Goal: Task Accomplishment & Management: Complete application form

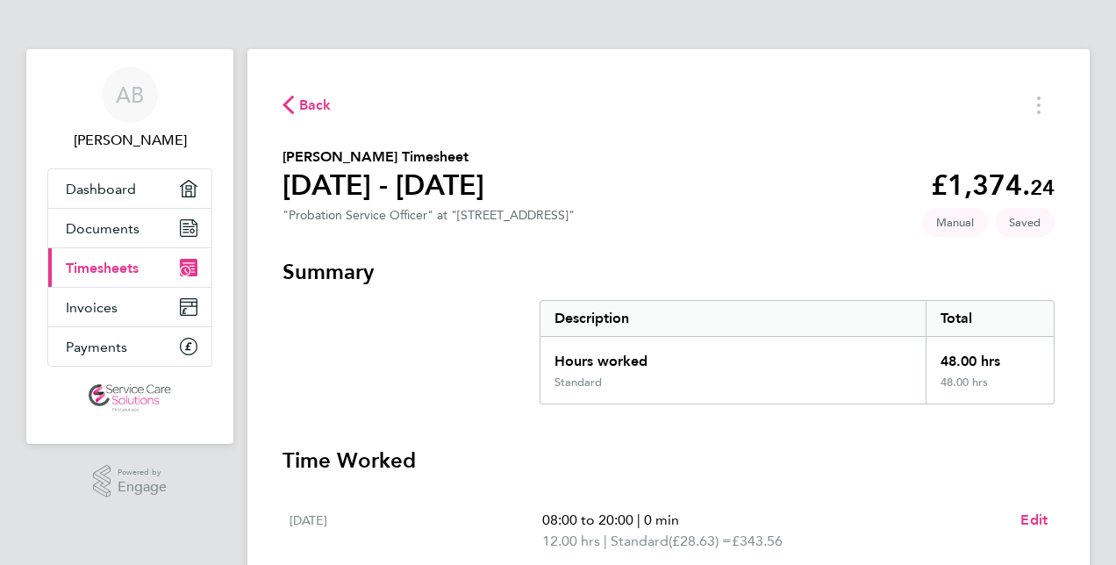
click at [307, 105] on span "Back" at bounding box center [315, 105] width 32 height 21
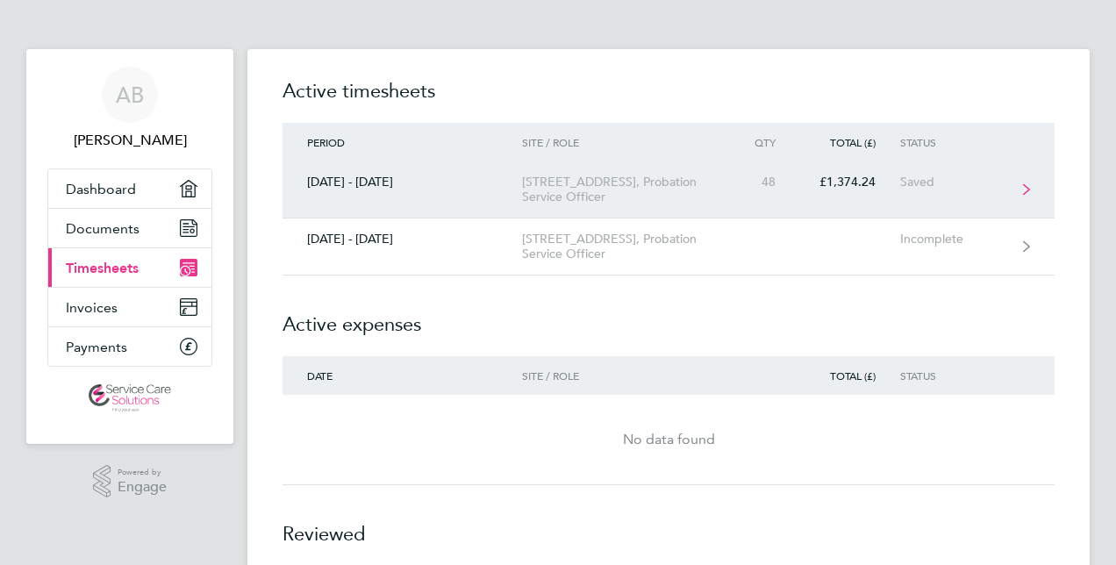
click at [455, 194] on link "[DATE] - [DATE][STREET_ADDRESS] Service Officer 48 £1,374.24 Saved" at bounding box center [668, 189] width 772 height 57
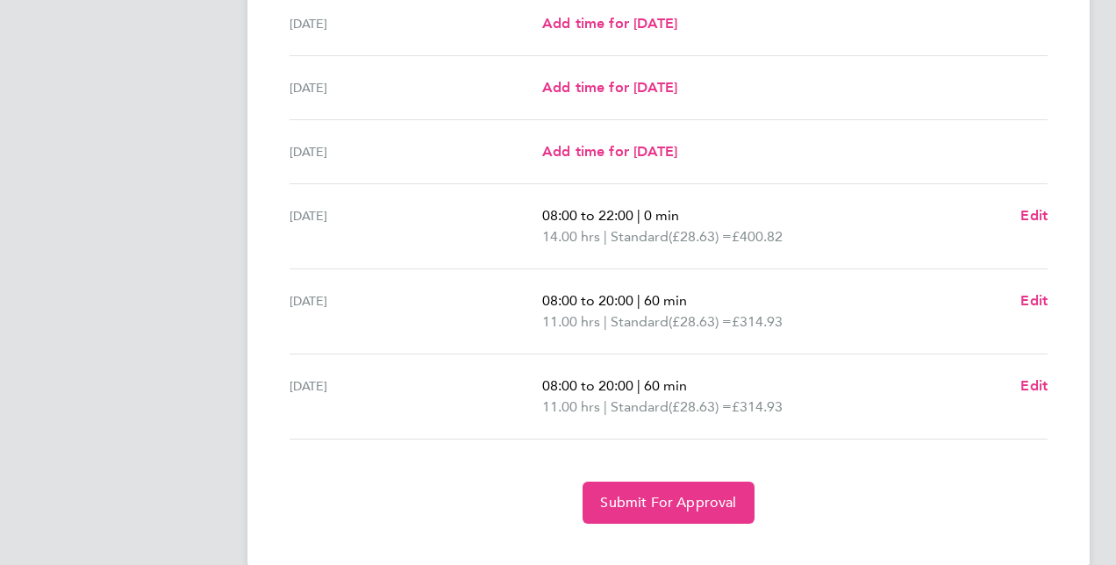
scroll to position [608, 0]
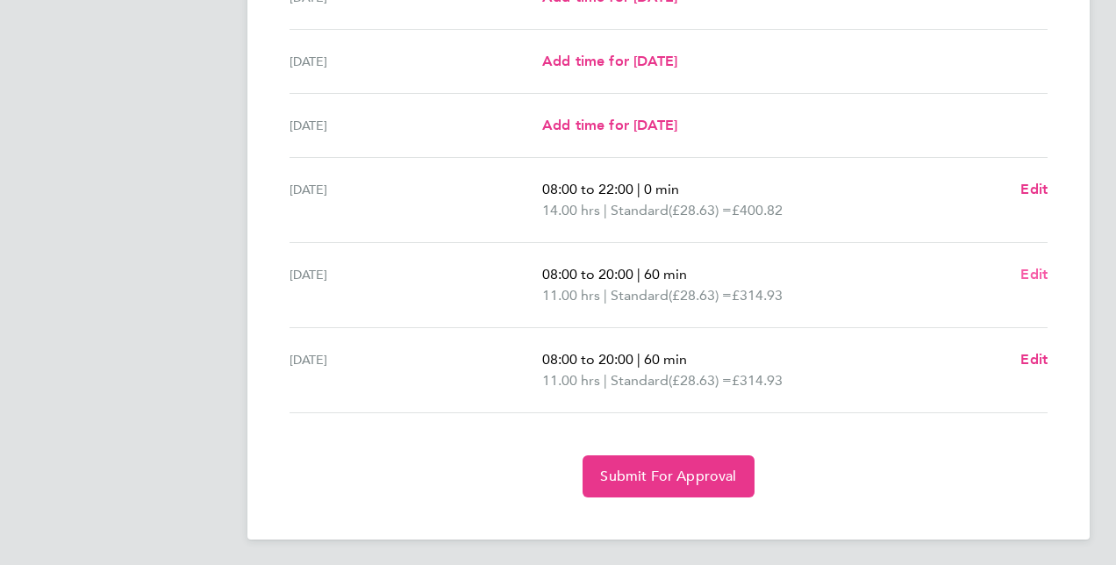
click at [1035, 273] on span "Edit" at bounding box center [1033, 274] width 27 height 17
select select "60"
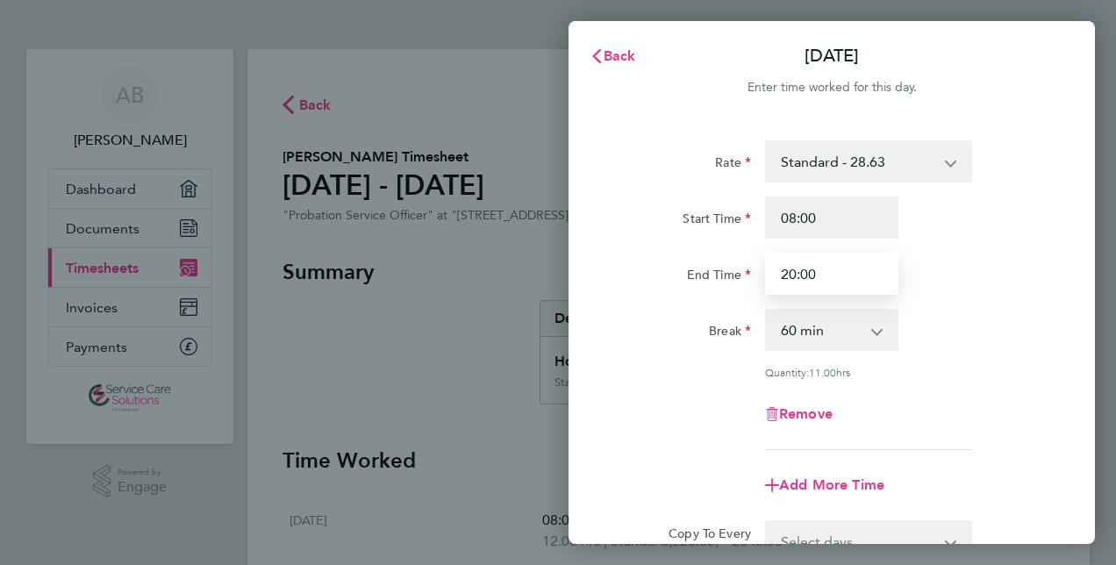
drag, startPoint x: 764, startPoint y: 267, endPoint x: 744, endPoint y: 265, distance: 20.3
click at [744, 265] on div "End Time 20:00" at bounding box center [832, 274] width 442 height 42
click at [609, 63] on span "Back" at bounding box center [620, 55] width 32 height 17
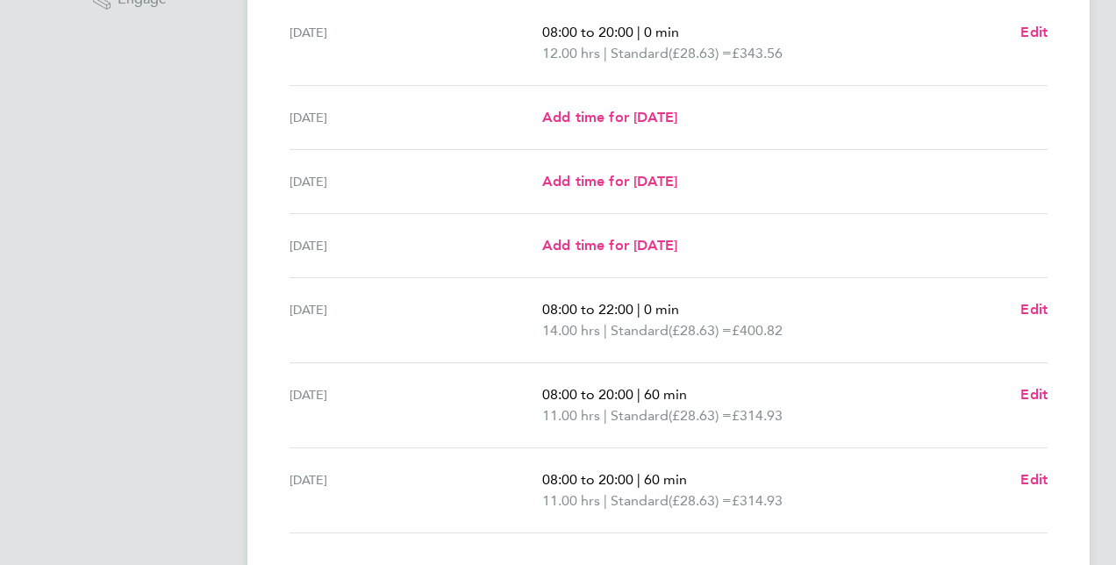
scroll to position [608, 0]
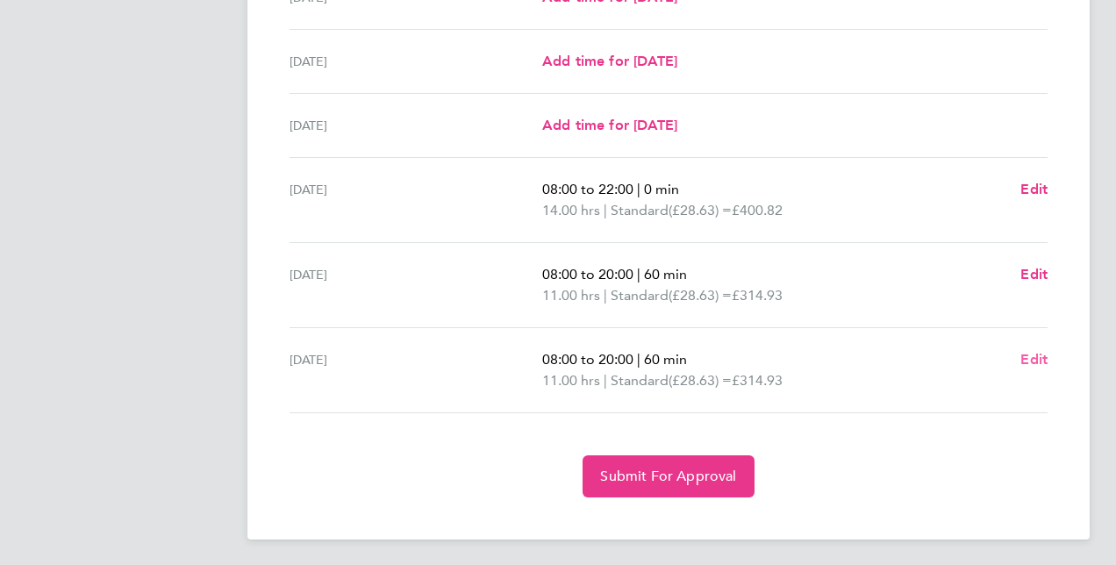
click at [1029, 360] on span "Edit" at bounding box center [1033, 359] width 27 height 17
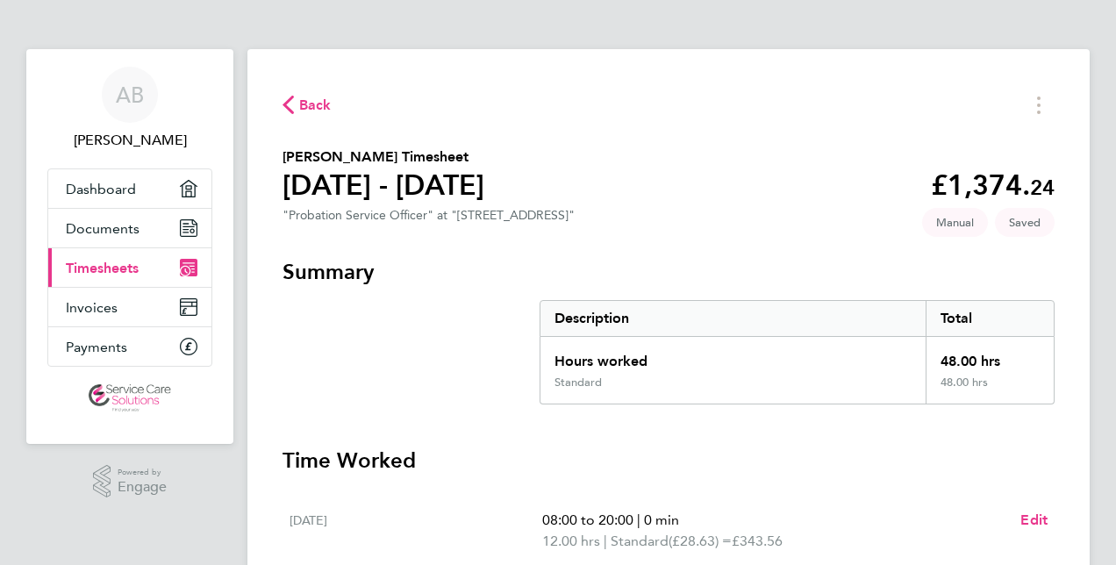
select select "60"
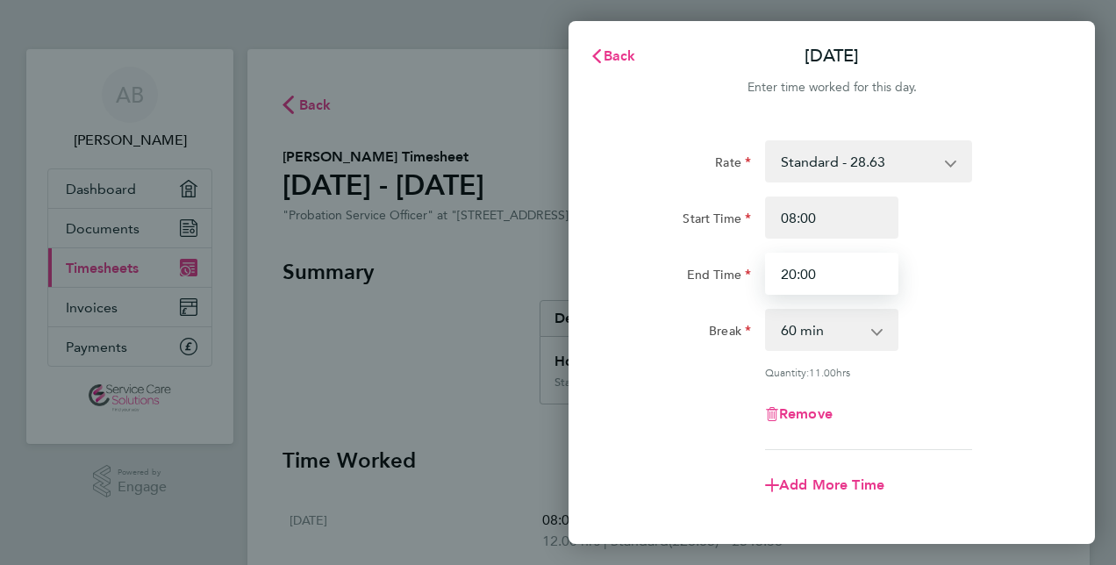
drag, startPoint x: 780, startPoint y: 274, endPoint x: 764, endPoint y: 270, distance: 16.2
click at [765, 272] on input "20:00" at bounding box center [831, 274] width 133 height 42
type input "16:00"
click at [990, 277] on div "End Time 16:00" at bounding box center [832, 274] width 442 height 42
click at [881, 325] on app-icon-cross-button at bounding box center [886, 330] width 21 height 39
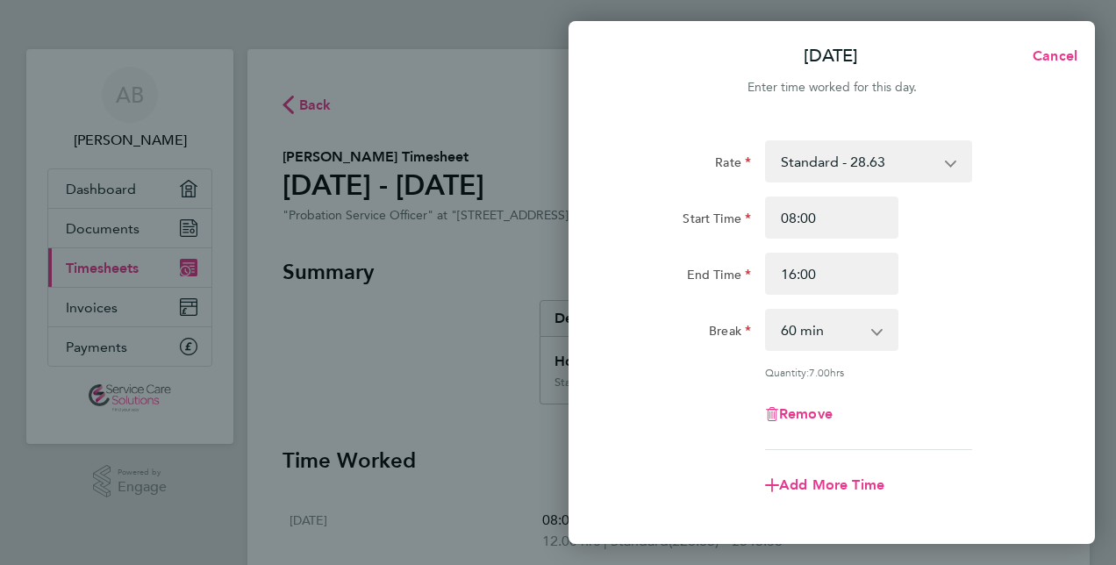
click at [862, 341] on select "0 min 15 min 30 min 45 min 60 min 75 min 90 min" at bounding box center [821, 330] width 109 height 39
select select "0"
click at [767, 311] on select "0 min 15 min 30 min 45 min 60 min 75 min 90 min" at bounding box center [821, 330] width 109 height 39
click at [944, 339] on div "Break 0 min 15 min 30 min 45 min 60 min 75 min 90 min" at bounding box center [832, 330] width 442 height 42
click at [1044, 50] on span "Cancel" at bounding box center [1052, 55] width 50 height 17
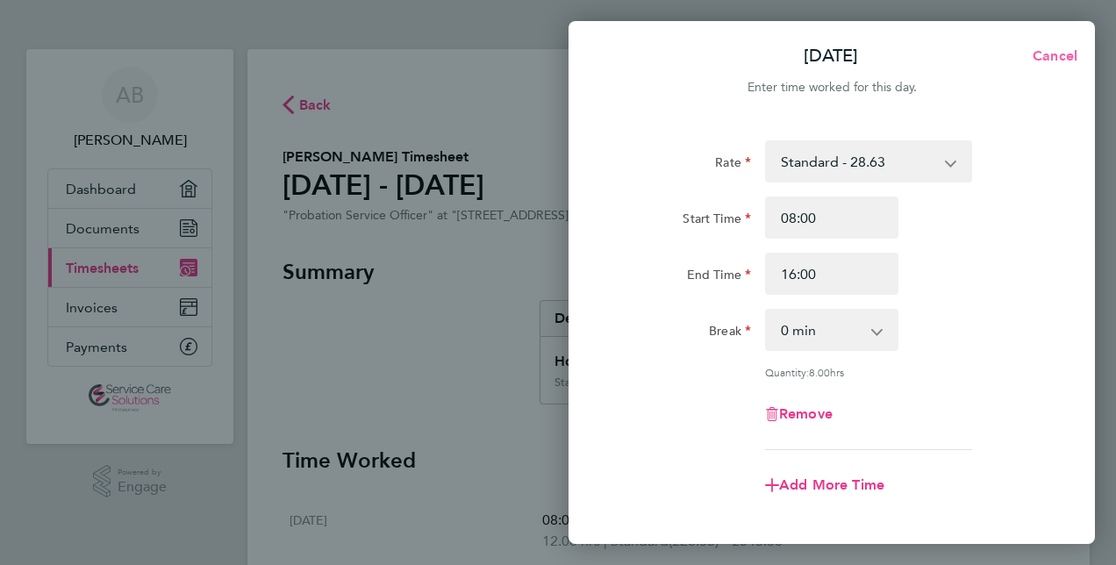
select select "60"
drag, startPoint x: 833, startPoint y: 270, endPoint x: 772, endPoint y: 273, distance: 60.6
click at [772, 273] on input "20:00" at bounding box center [831, 274] width 133 height 42
type input "16:00"
click at [788, 332] on select "0 min 15 min 30 min 45 min 60 min 75 min 90 min" at bounding box center [821, 330] width 109 height 39
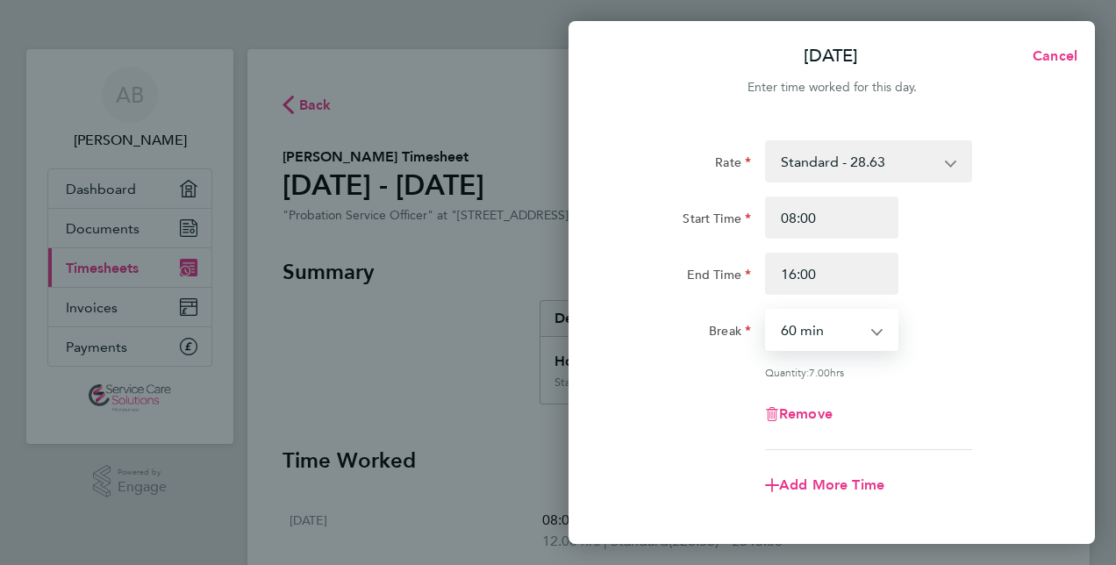
select select "0"
click at [767, 311] on select "0 min 15 min 30 min 45 min 60 min 75 min 90 min" at bounding box center [821, 330] width 109 height 39
click at [926, 375] on div "Quantity: 8.00 hrs" at bounding box center [868, 372] width 207 height 14
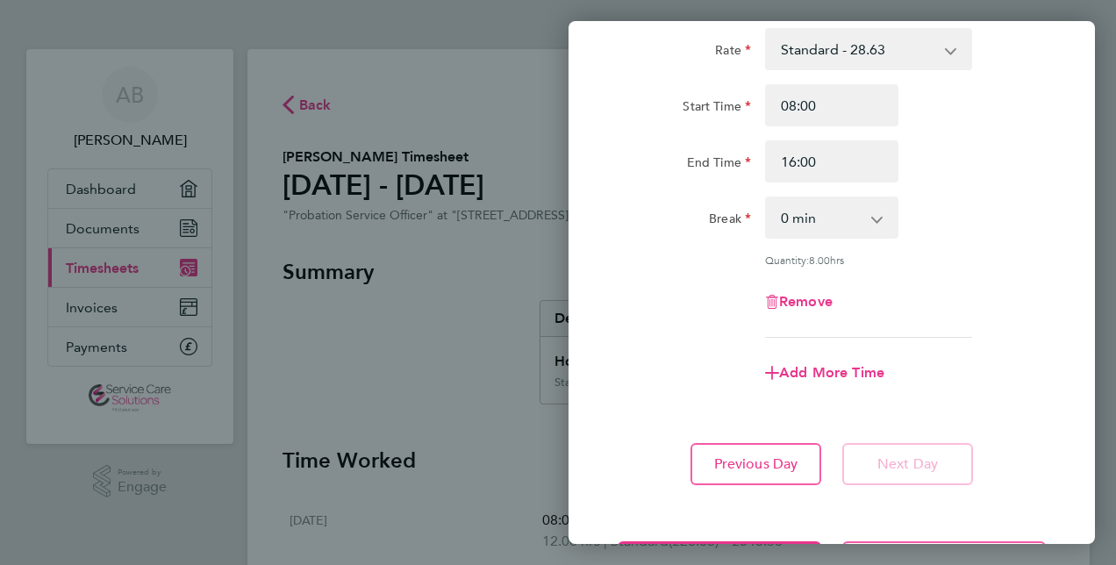
scroll to position [185, 0]
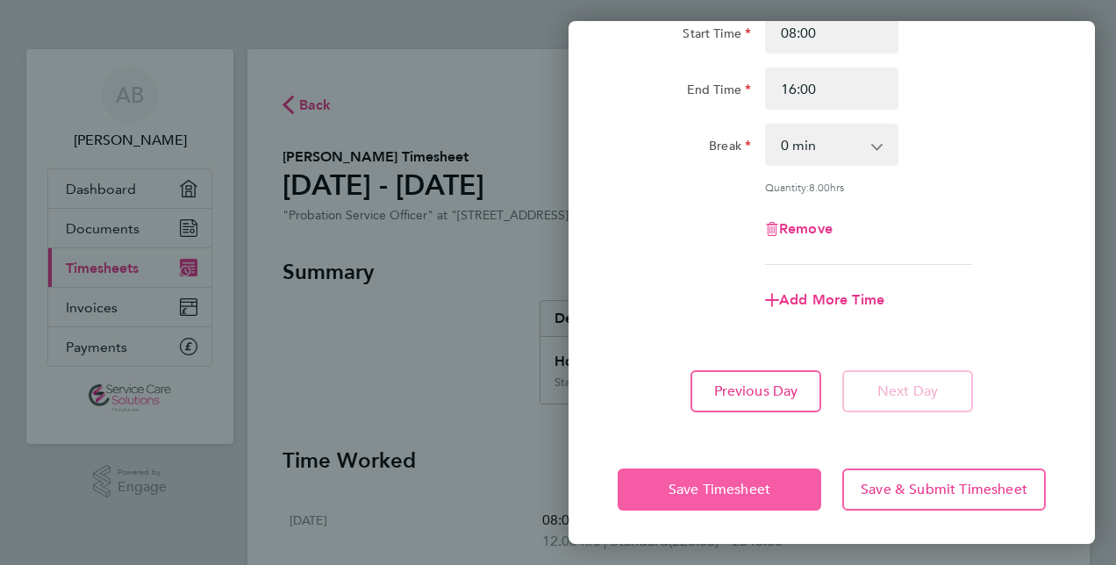
click at [729, 493] on span "Save Timesheet" at bounding box center [719, 490] width 102 height 18
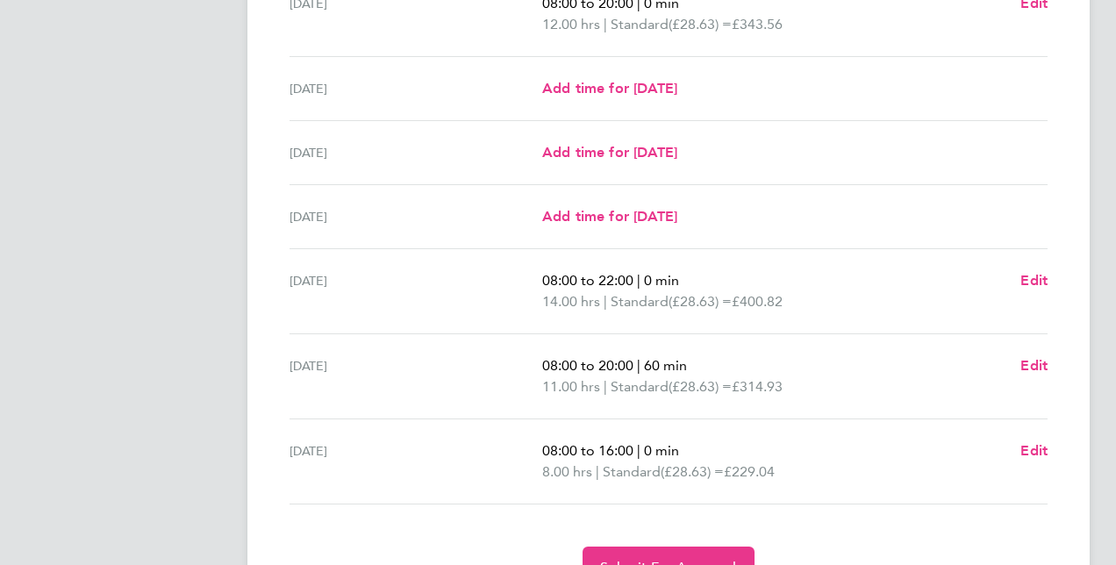
scroll to position [608, 0]
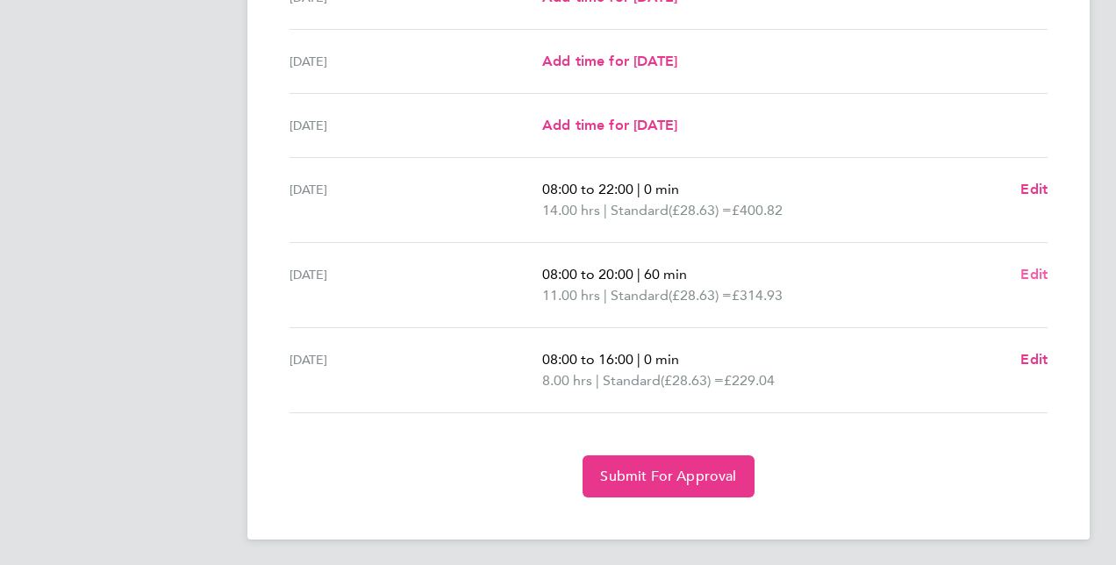
click at [1033, 272] on span "Edit" at bounding box center [1033, 274] width 27 height 17
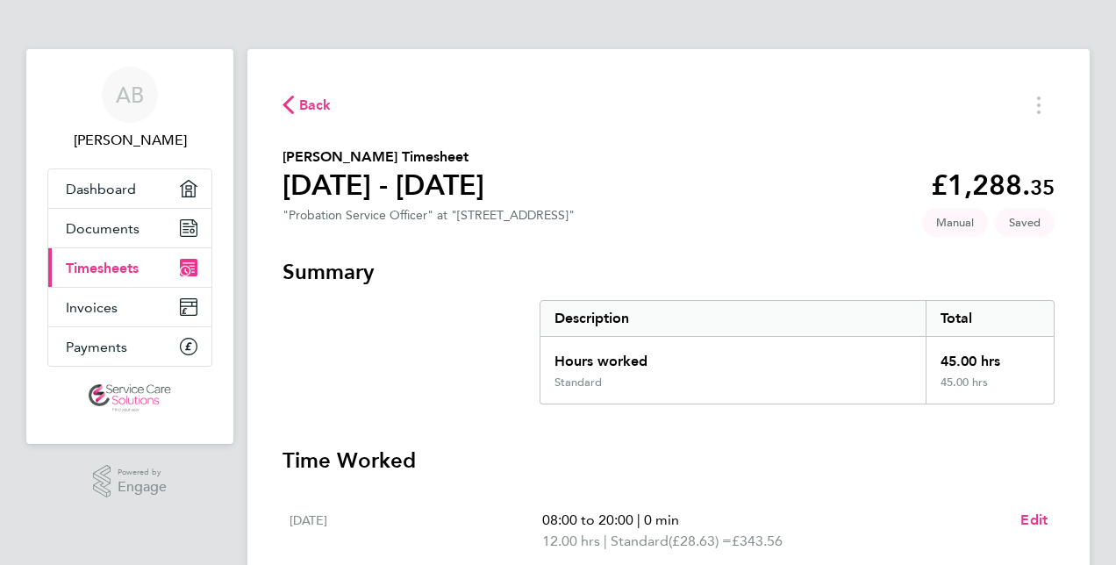
select select "60"
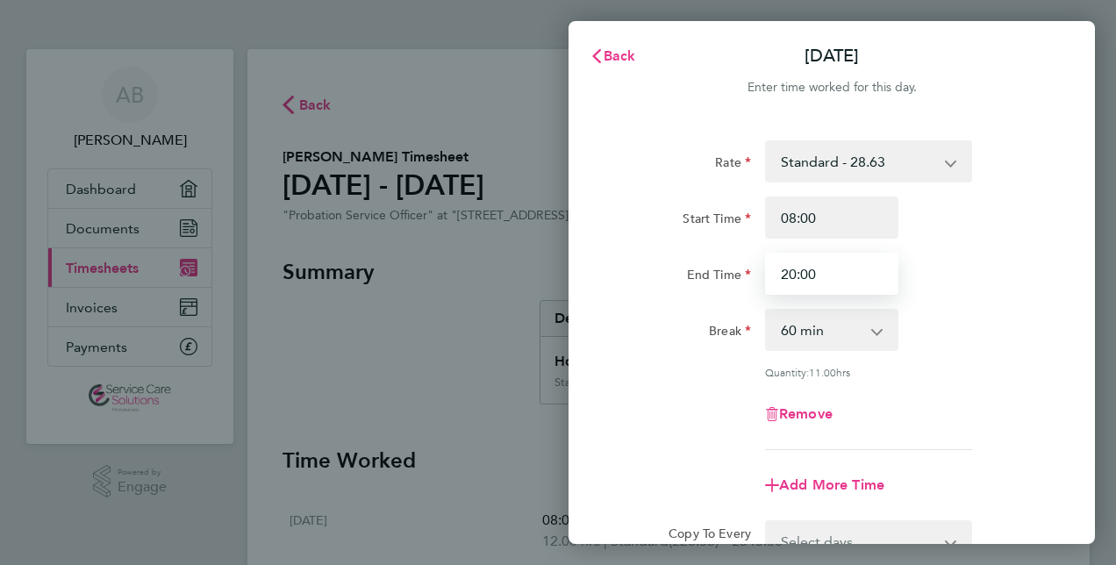
drag, startPoint x: 819, startPoint y: 273, endPoint x: 774, endPoint y: 275, distance: 45.7
click at [774, 275] on input "20:00" at bounding box center [831, 274] width 133 height 42
type input "18:00"
click at [1024, 328] on div "Break 0 min 15 min 30 min 45 min 60 min 75 min 90 min" at bounding box center [832, 330] width 442 height 42
click at [873, 325] on select "0 min 15 min 30 min 45 min 60 min 75 min 90 min" at bounding box center [821, 330] width 109 height 39
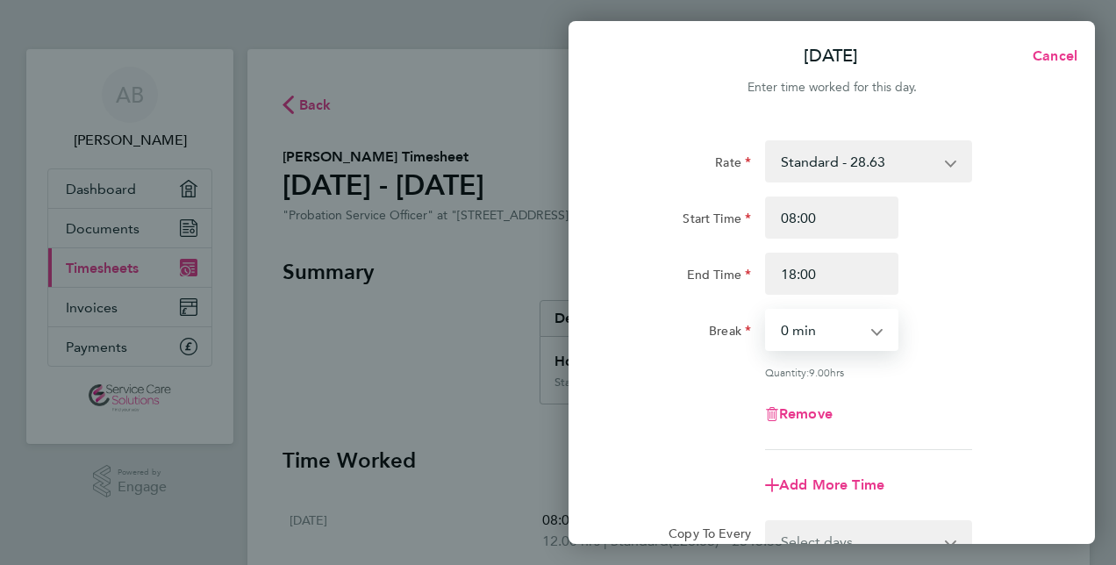
click at [767, 311] on select "0 min 15 min 30 min 45 min 60 min 75 min 90 min" at bounding box center [821, 330] width 109 height 39
drag, startPoint x: 872, startPoint y: 328, endPoint x: 853, endPoint y: 339, distance: 22.0
click at [872, 328] on select "0 min 15 min 30 min 45 min 60 min 75 min 90 min" at bounding box center [821, 330] width 109 height 39
select select "60"
click at [767, 311] on select "0 min 15 min 30 min 45 min 60 min 75 min 90 min" at bounding box center [821, 330] width 109 height 39
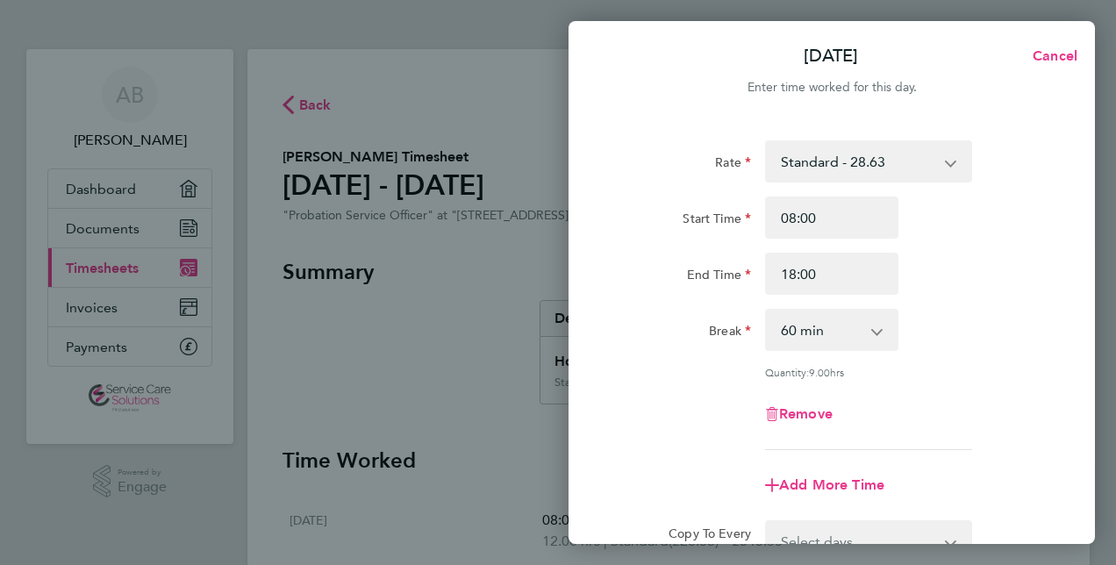
click at [944, 398] on div "Remove" at bounding box center [832, 414] width 442 height 42
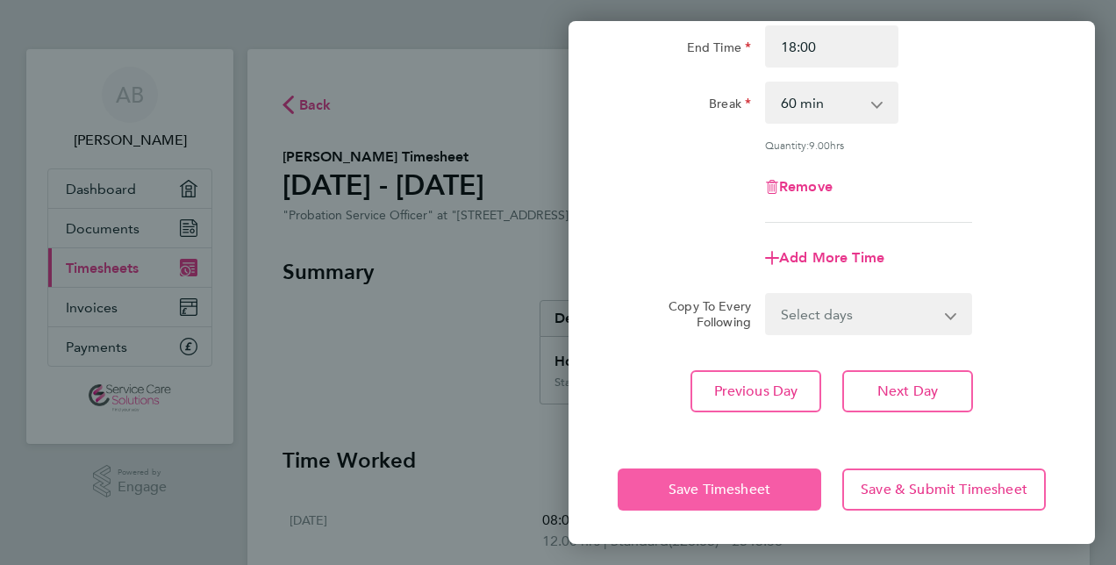
click at [737, 483] on span "Save Timesheet" at bounding box center [719, 490] width 102 height 18
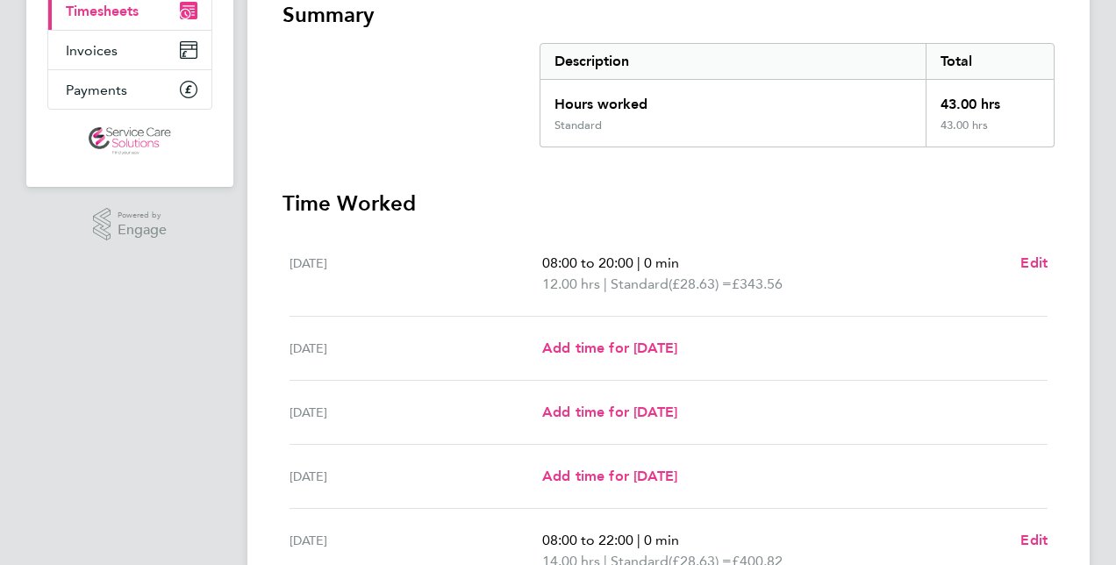
scroll to position [608, 0]
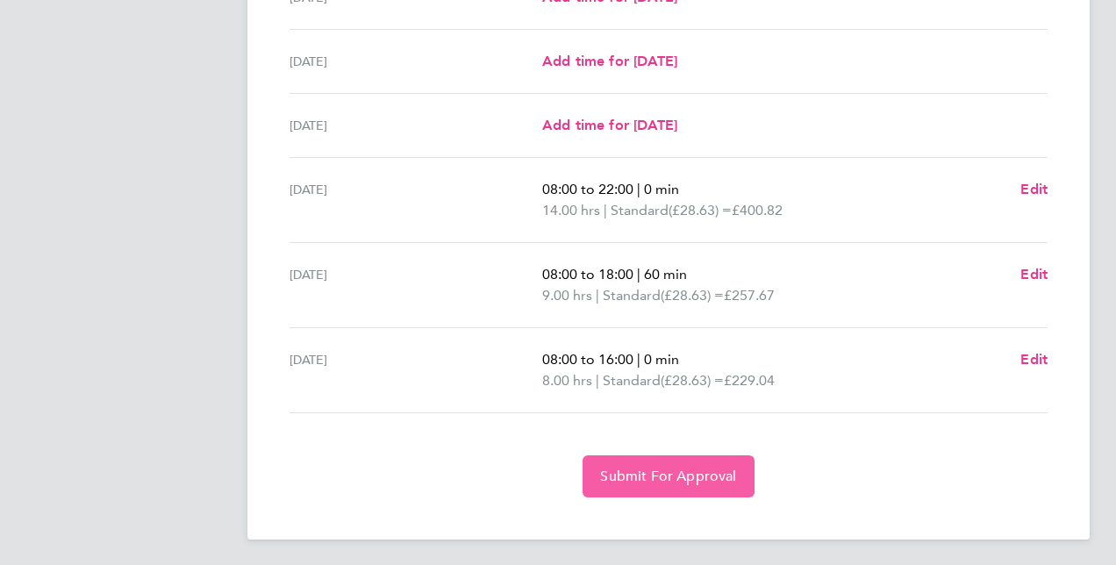
click at [699, 468] on span "Submit For Approval" at bounding box center [668, 477] width 136 height 18
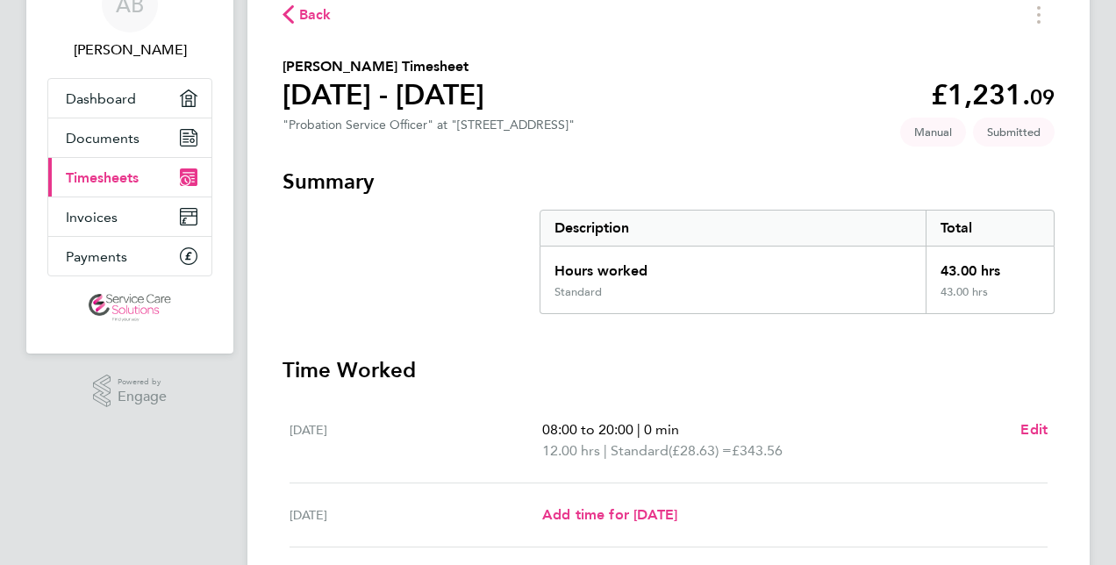
scroll to position [85, 0]
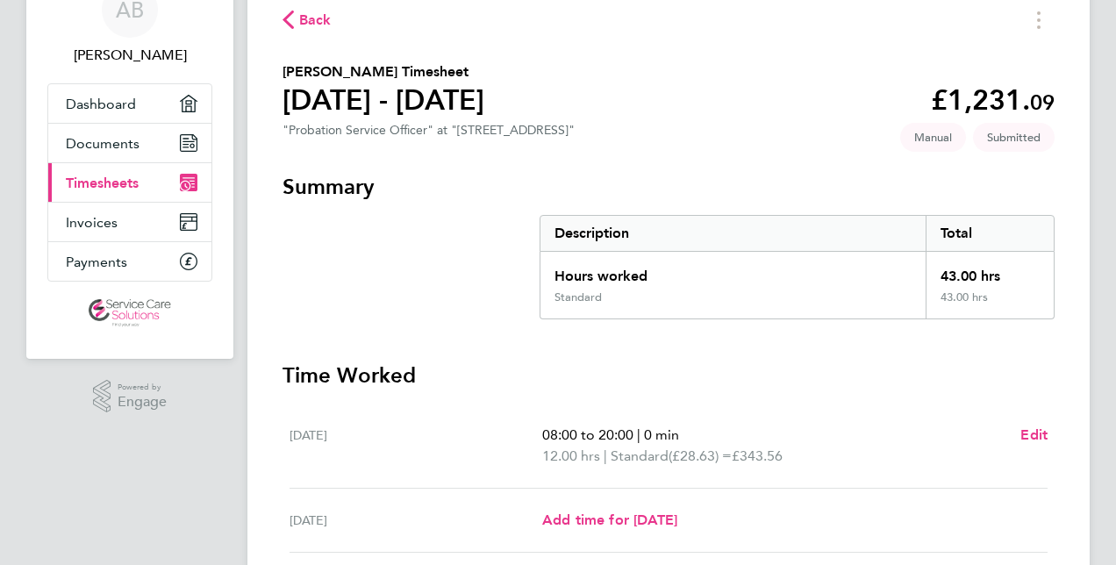
click at [304, 19] on span "Back" at bounding box center [315, 20] width 32 height 21
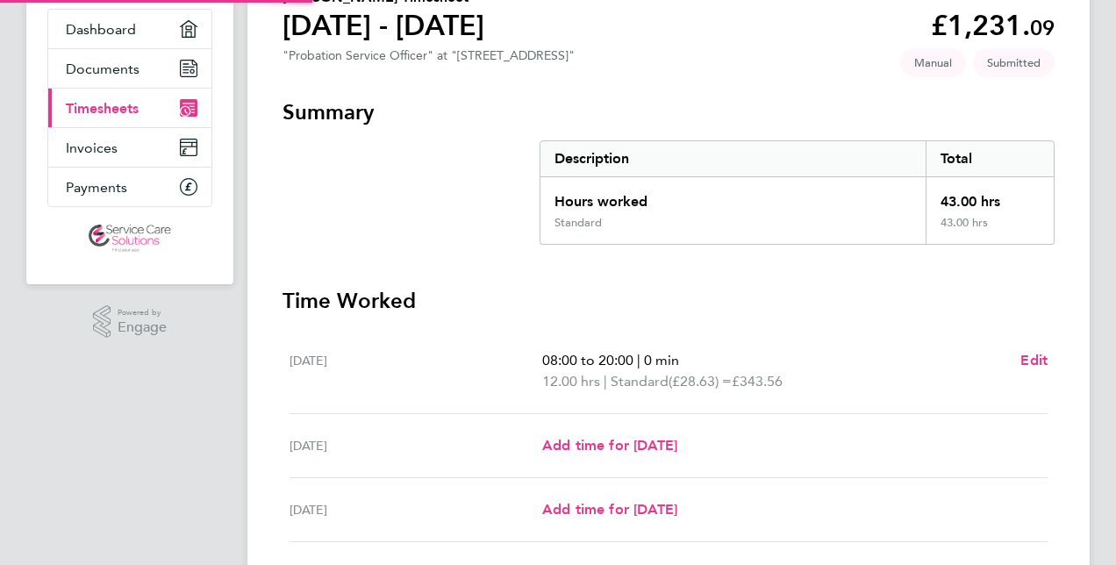
scroll to position [386, 0]
